Goal: Task Accomplishment & Management: Use online tool/utility

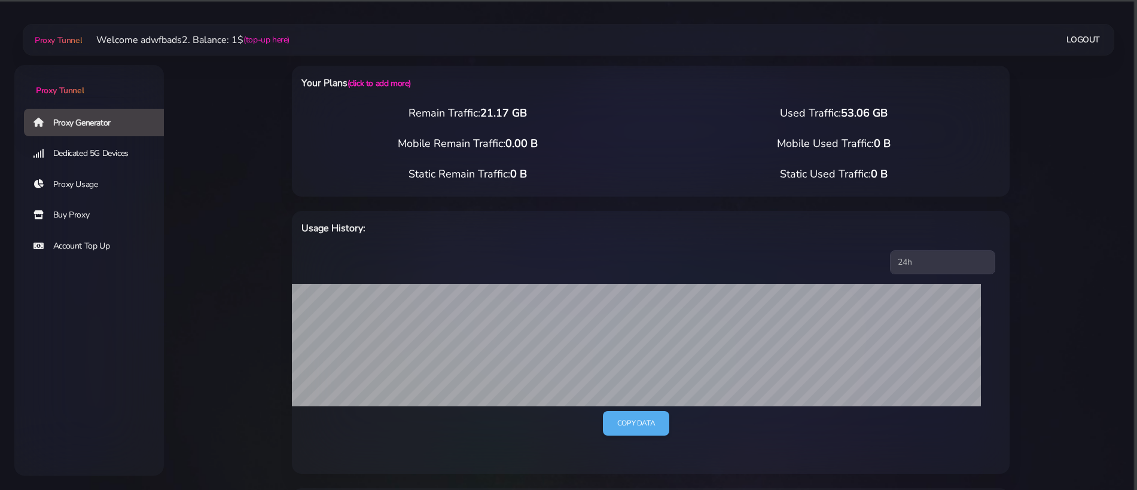
select select "US"
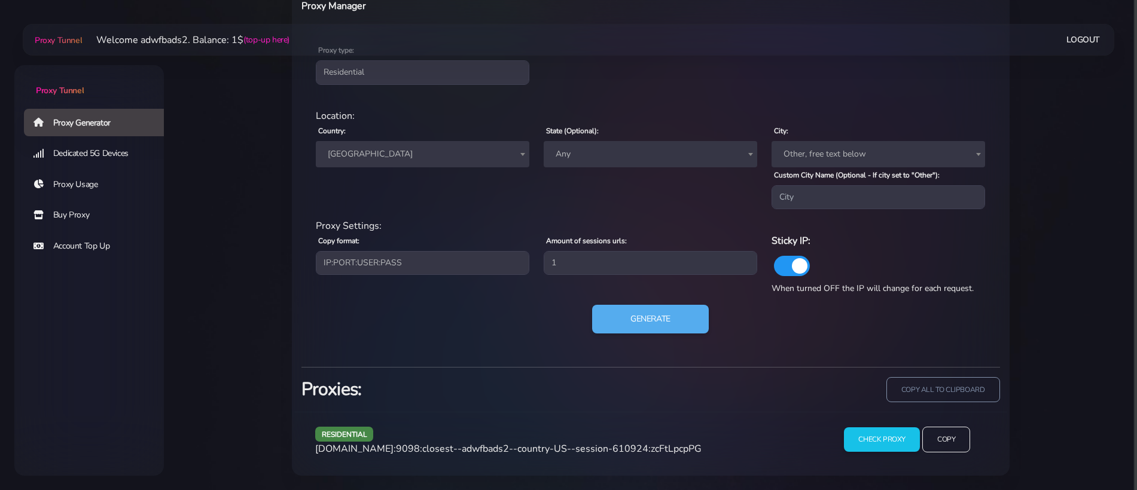
click at [360, 164] on span "[GEOGRAPHIC_DATA]" at bounding box center [422, 154] width 213 height 26
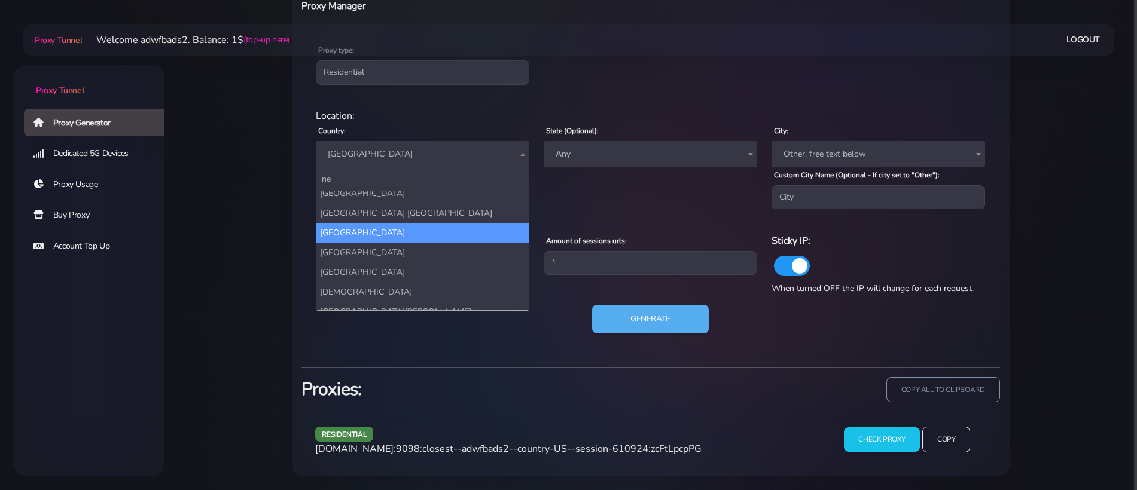
scroll to position [0, 0]
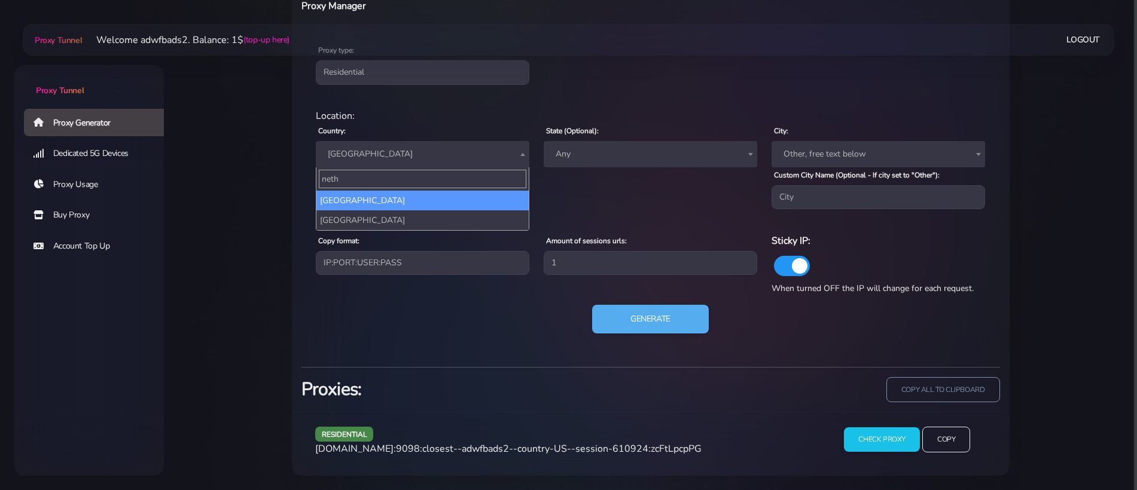
type input "nethe"
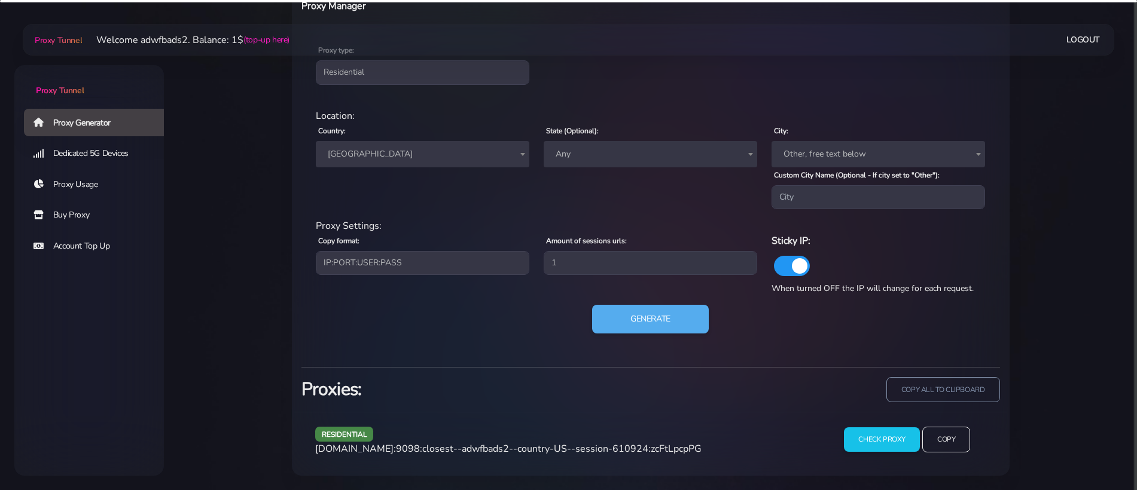
select select "NL"
click at [666, 330] on button "Generate" at bounding box center [650, 319] width 119 height 29
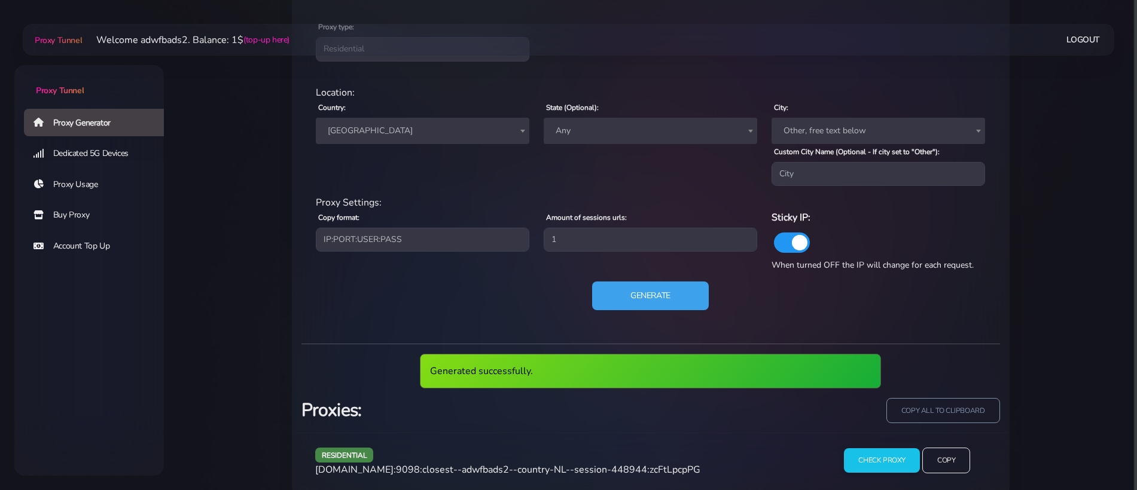
scroll to position [544, 0]
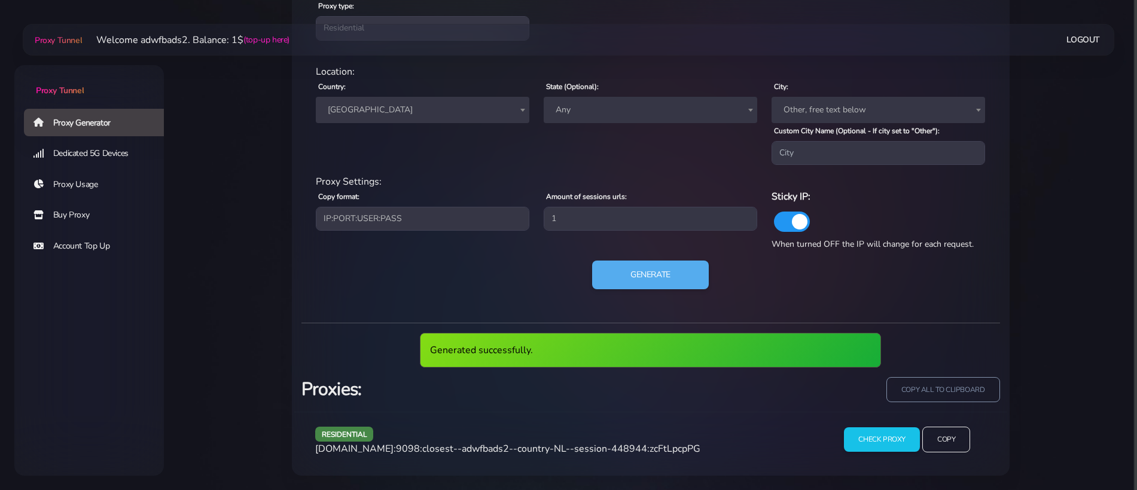
click at [592, 443] on span "agg.proxytunnel.io:9098:closest--adwfbads2--country-NL--session-448944:zcFtLpcp…" at bounding box center [507, 449] width 385 height 13
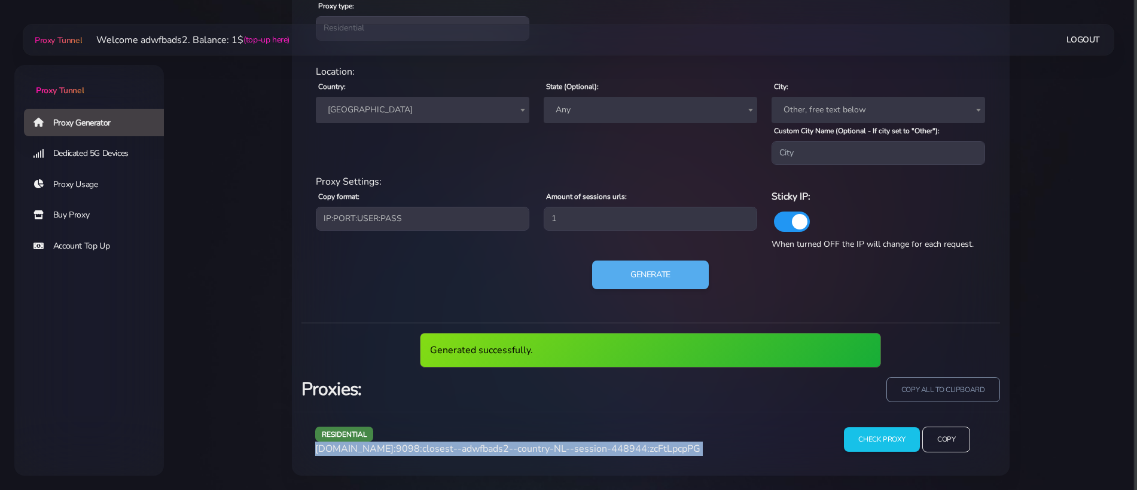
click at [592, 443] on span "agg.proxytunnel.io:9098:closest--adwfbads2--country-NL--session-448944:zcFtLpcp…" at bounding box center [507, 449] width 385 height 13
copy div "agg.proxytunnel.io:9098:closest--adwfbads2--country-NL--session-448944:zcFtLpcp…"
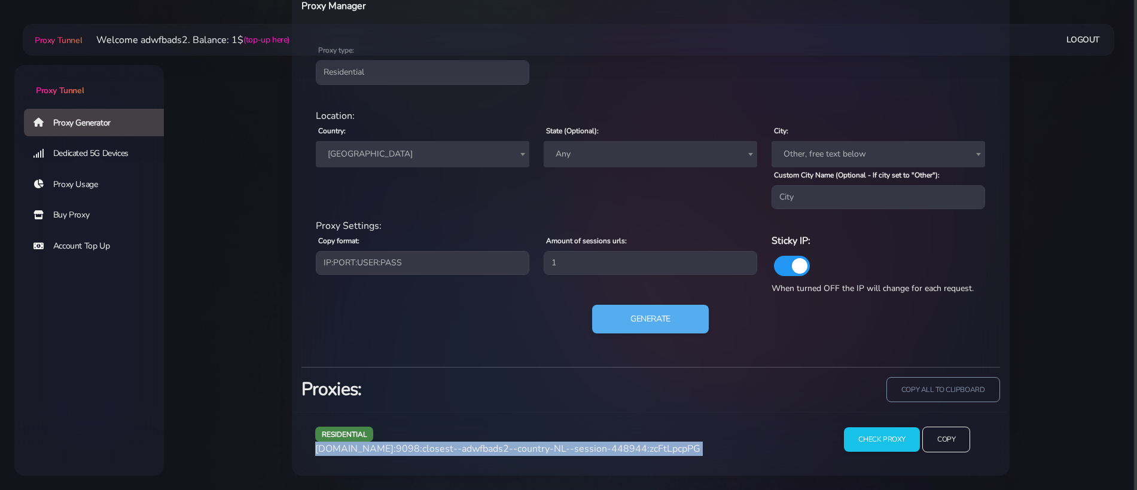
scroll to position [500, 0]
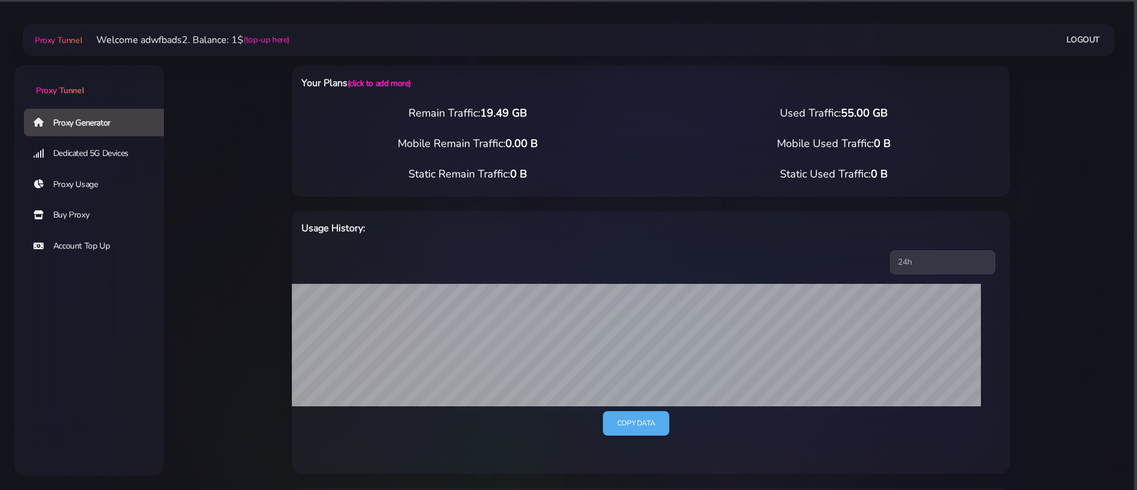
select select "UK"
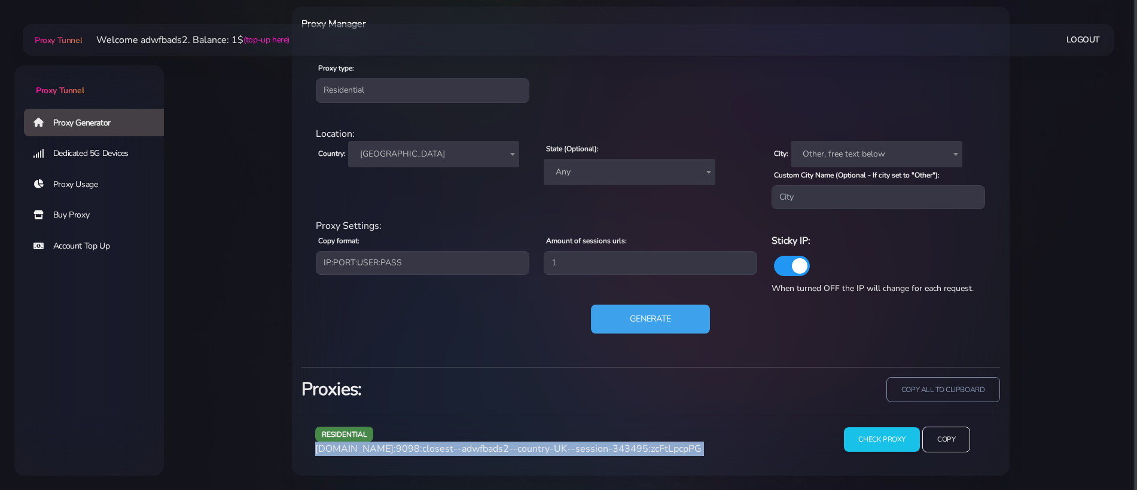
click at [651, 309] on button "Generate" at bounding box center [650, 319] width 119 height 29
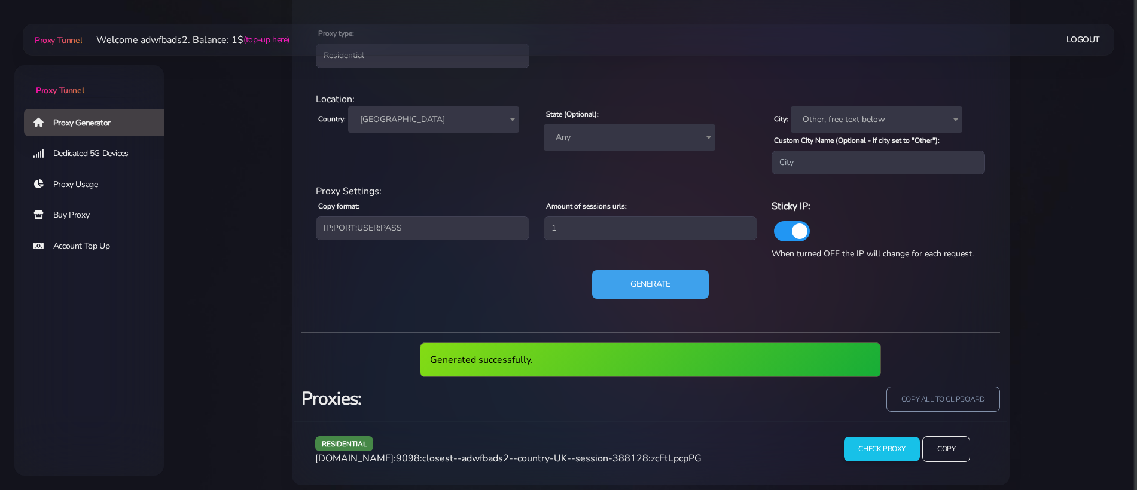
scroll to position [526, 0]
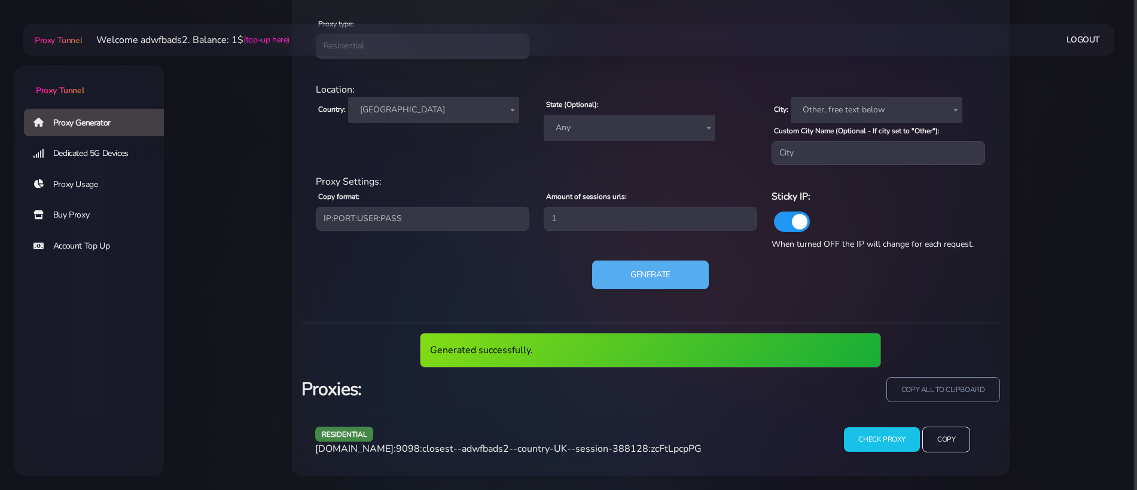
click at [556, 445] on span "[DOMAIN_NAME]:9098:closest--adwfbads2--country-UK--session-388128:zcFtLpcpPG" at bounding box center [508, 449] width 386 height 13
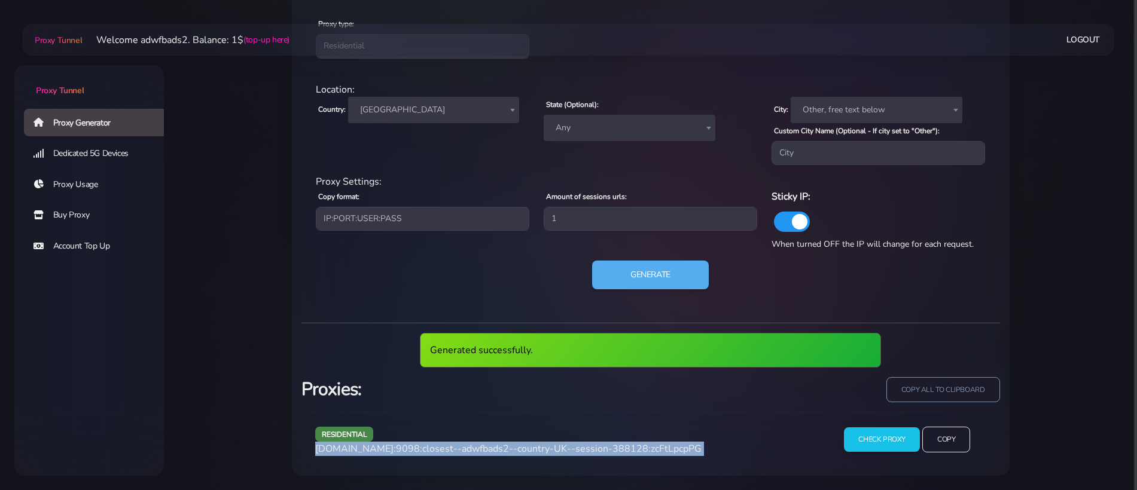
click at [556, 445] on span "[DOMAIN_NAME]:9098:closest--adwfbads2--country-UK--session-388128:zcFtLpcpPG" at bounding box center [508, 449] width 386 height 13
copy div "[DOMAIN_NAME]:9098:closest--adwfbads2--country-UK--session-388128:zcFtLpcpPG"
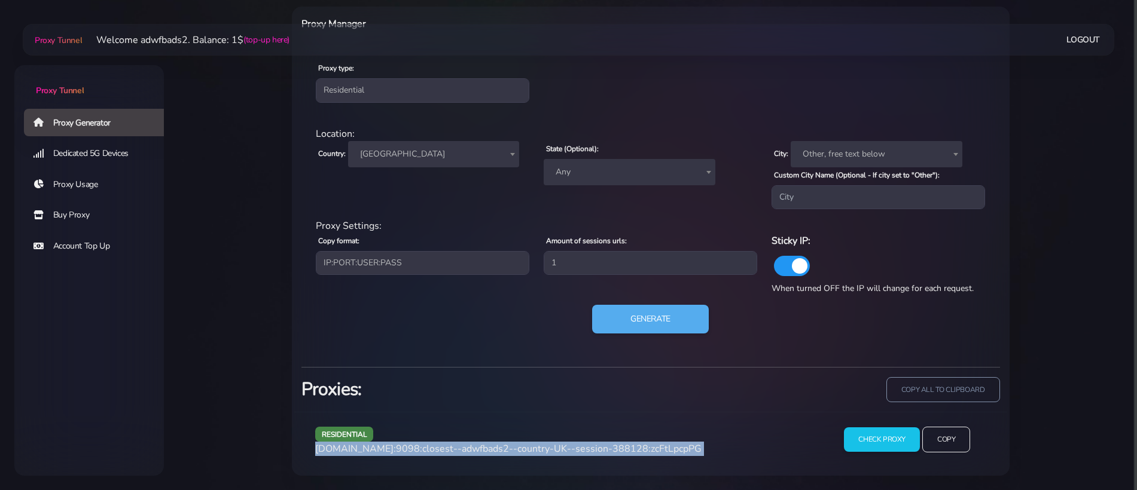
scroll to position [482, 0]
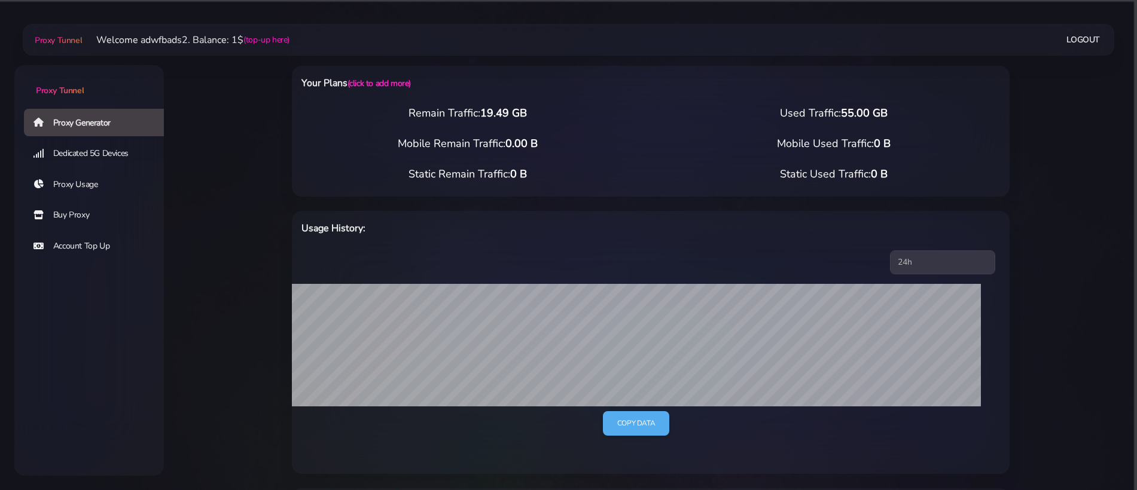
select select "ES"
